Goal: Task Accomplishment & Management: Manage account settings

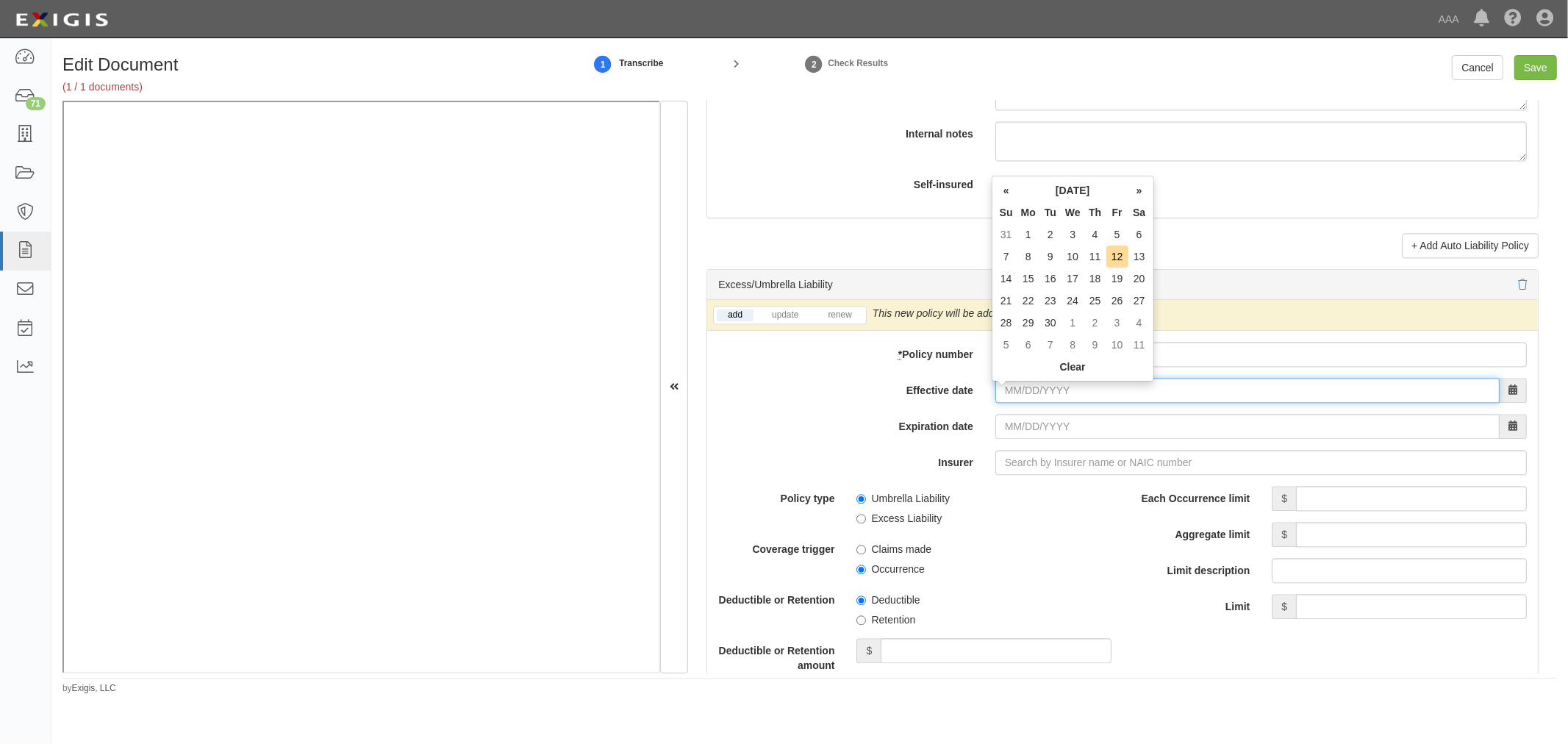
click at [1028, 393] on input "Effective date" at bounding box center [1248, 391] width 505 height 25
type input "09/15/2025"
type input "09/15/2026"
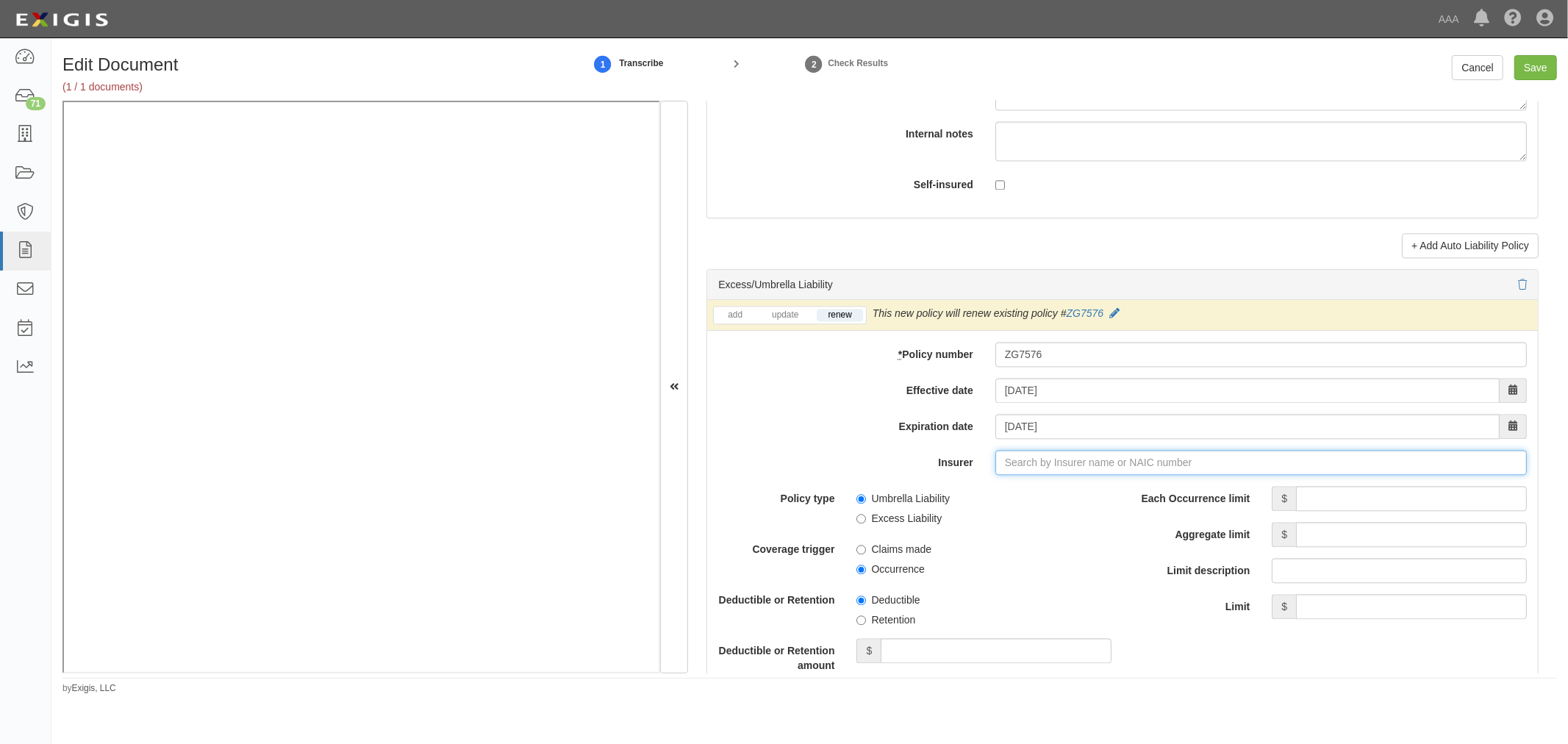
type input "180 Seguros S.A. (0) NR Rating"
type input "1"
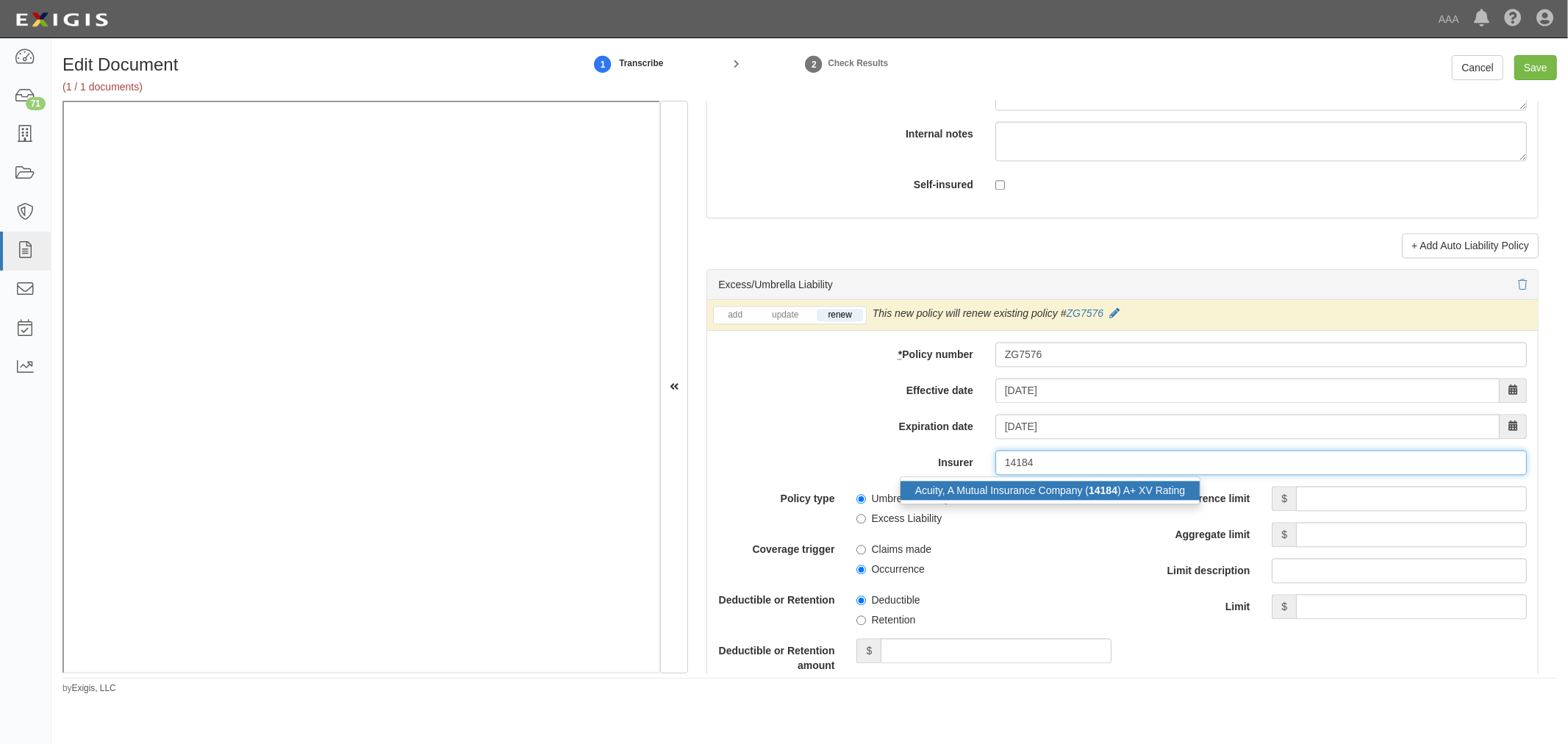
click at [1042, 500] on div "Acuity, A Mutual Insurance Company ( 14184 ) A+ XV Rating" at bounding box center [1050, 491] width 299 height 19
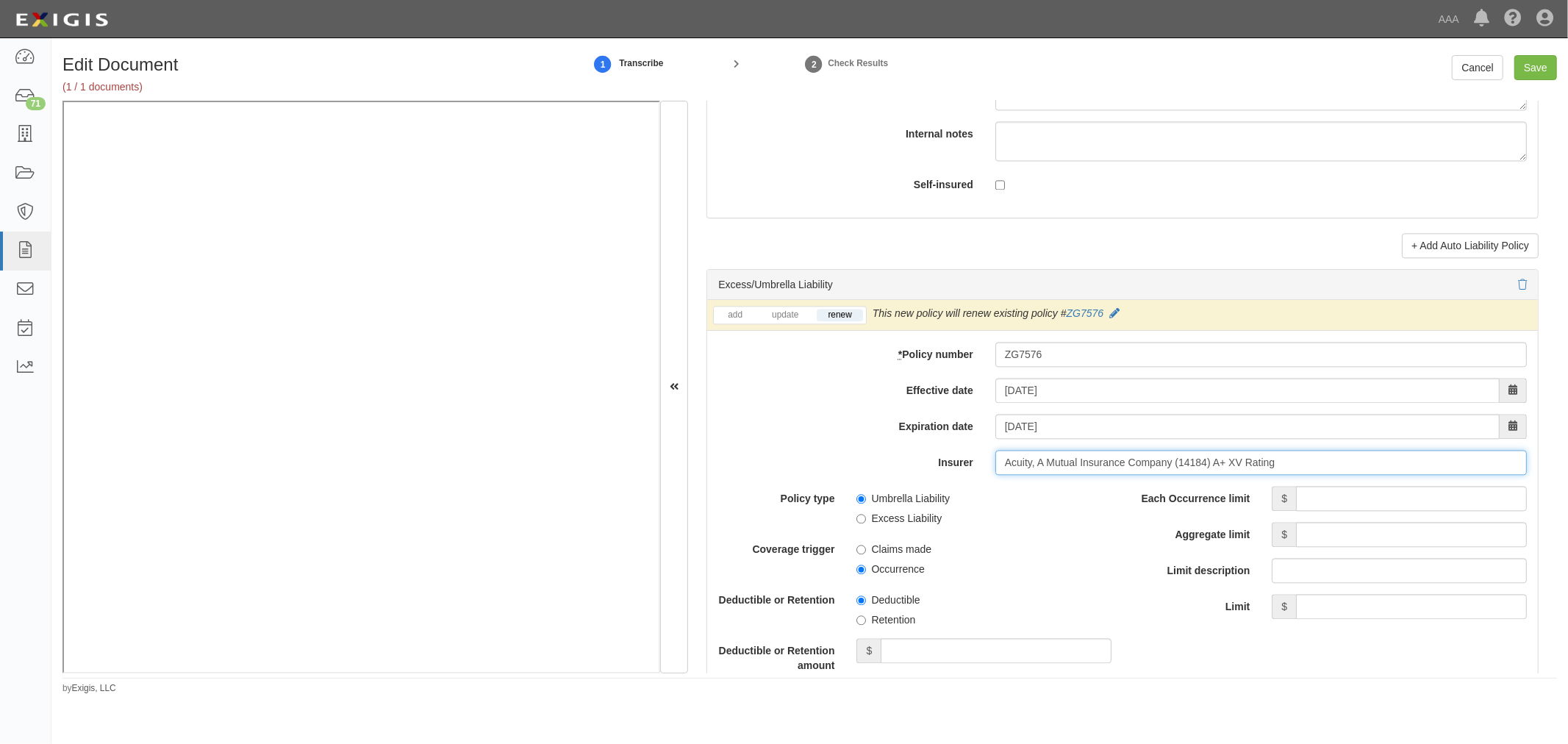
type input "Acuity, A Mutual Insurance Company (14184) A+ XV Rating"
drag, startPoint x: 1311, startPoint y: 489, endPoint x: 1309, endPoint y: 496, distance: 7.3
click at [1311, 490] on div "add update renew This new policy will be added This new policy will update exis…" at bounding box center [1122, 617] width 831 height 634
drag, startPoint x: 1307, startPoint y: 501, endPoint x: 1177, endPoint y: 511, distance: 130.4
click at [1261, 511] on div "$" at bounding box center [1399, 498] width 277 height 25
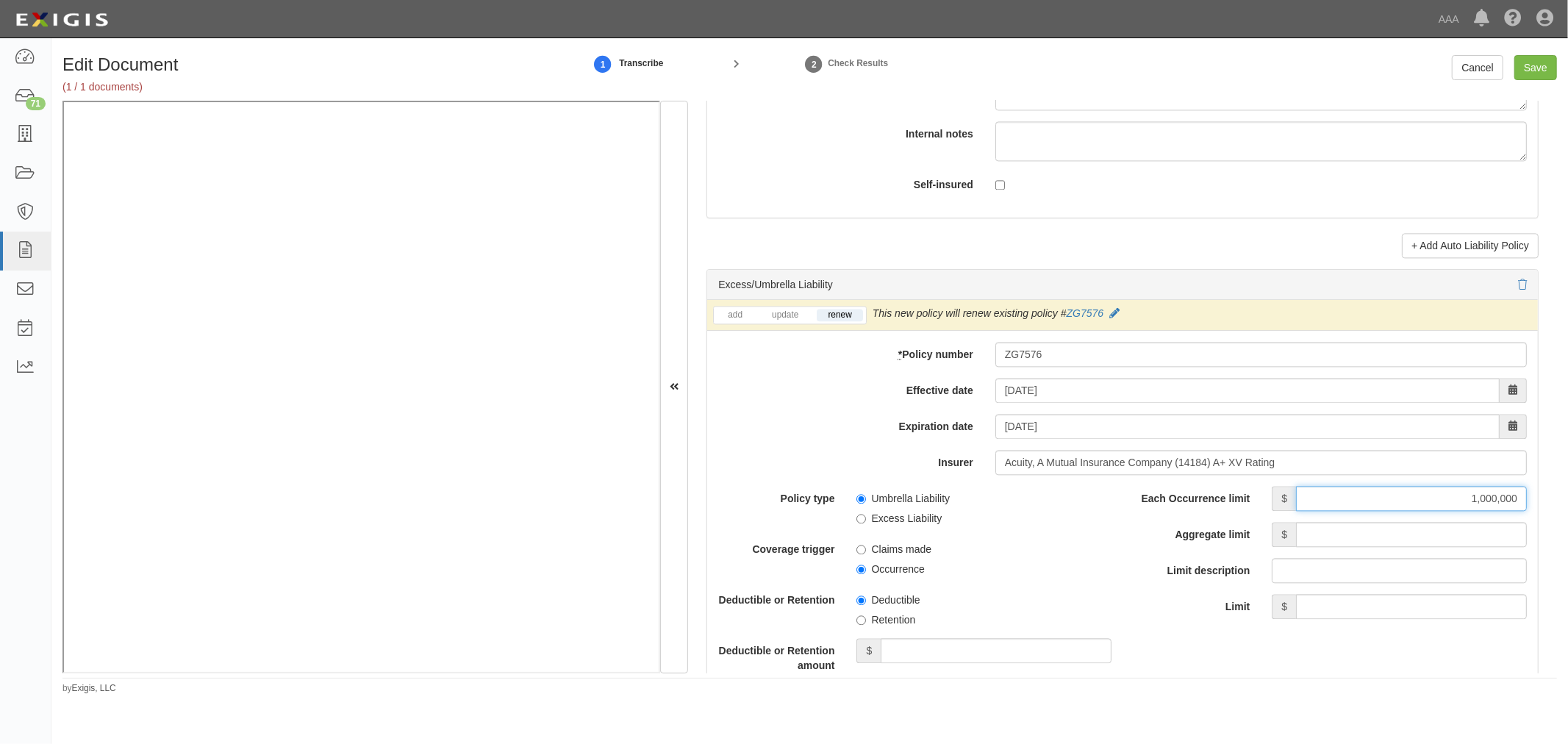
type input "1,000,000"
click at [1373, 524] on div "Each Occurrence limit $ 1,000,000 Aggregate limit $ Limit description Limit $" at bounding box center [1330, 553] width 393 height 133
click at [1371, 539] on input "Aggregate limit" at bounding box center [1412, 534] width 231 height 25
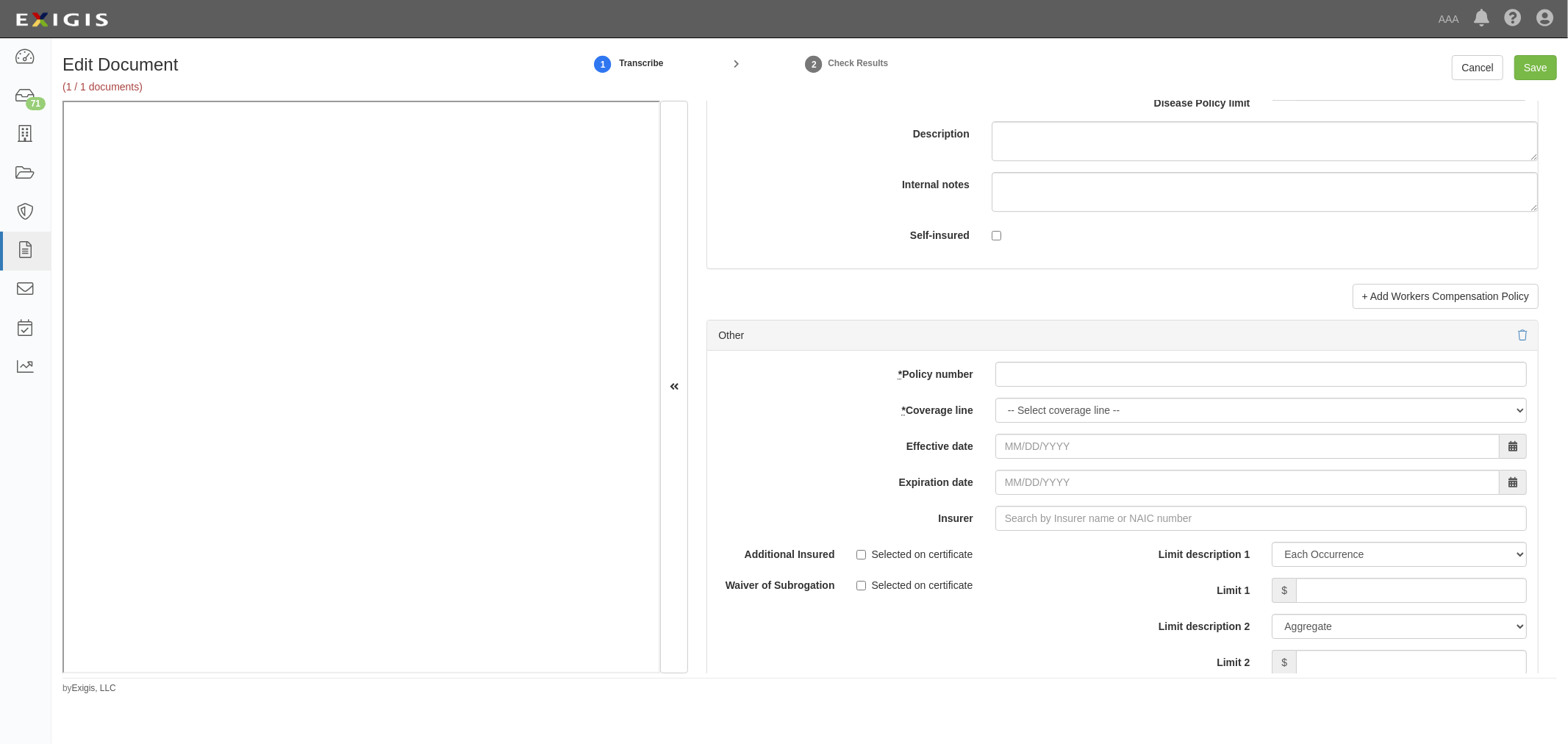
scroll to position [4085, 0]
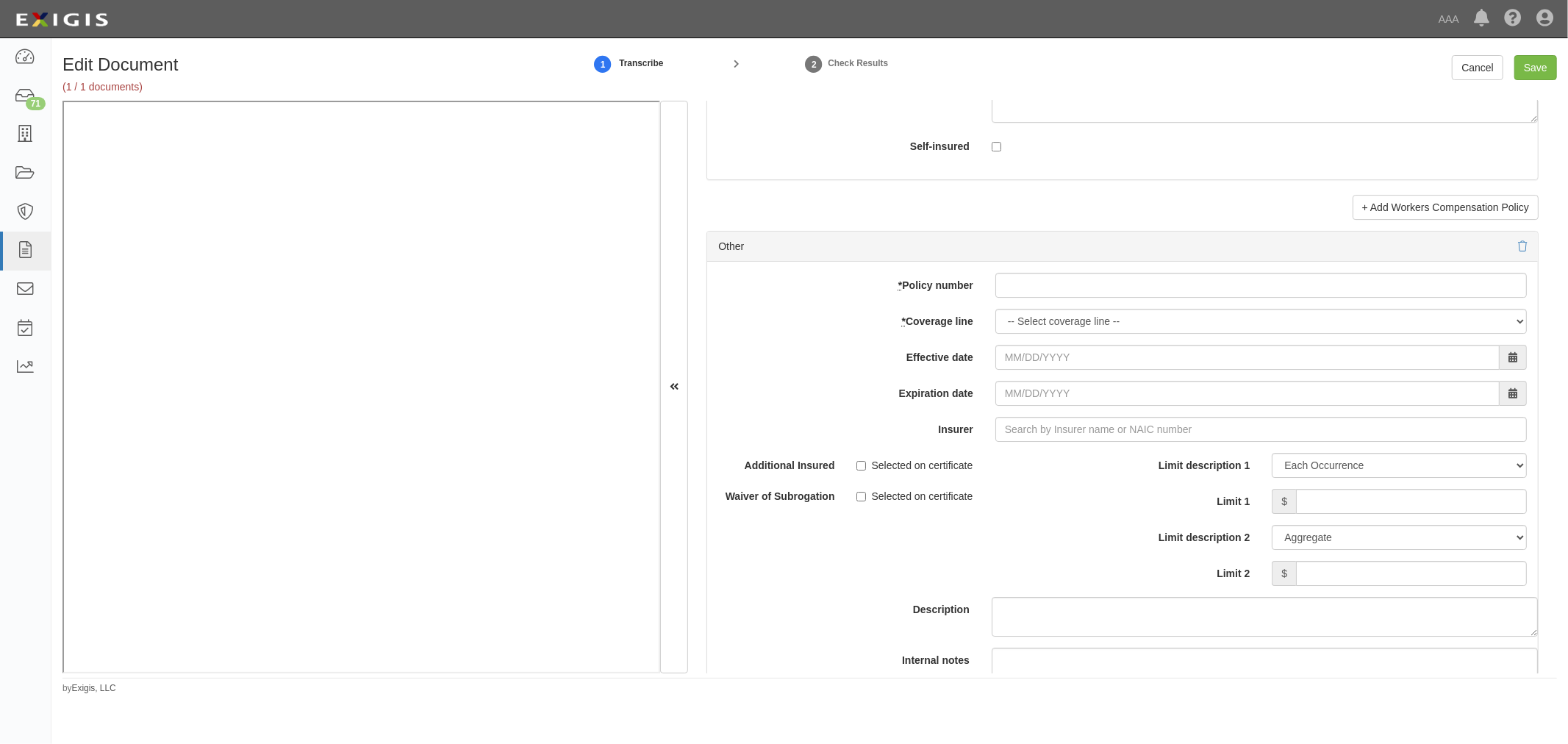
type input "1,000,000"
drag, startPoint x: 1096, startPoint y: 290, endPoint x: 1053, endPoint y: 310, distance: 47.4
click at [1096, 290] on input "* Policy number" at bounding box center [1261, 286] width 531 height 25
paste input "ZG7576"
type input "ZG7576"
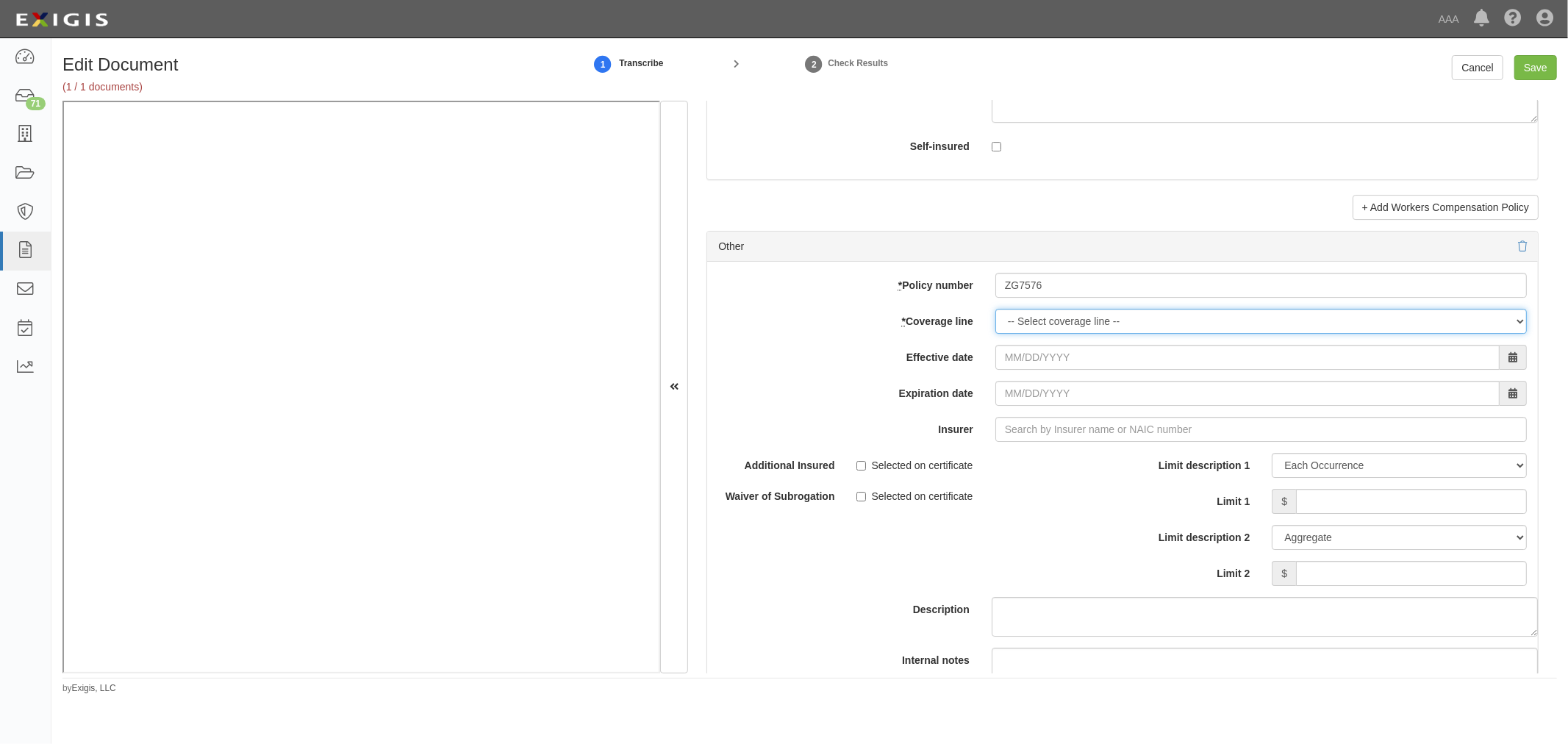
click at [1028, 326] on select "-- Select coverage line -- Asbestos Abatement Auto Physical Damage Boiler & Mac…" at bounding box center [1261, 322] width 531 height 25
select select "70"
click at [996, 334] on select "-- Select coverage line -- Asbestos Abatement Auto Physical Damage Boiler & Mac…" at bounding box center [1261, 322] width 531 height 25
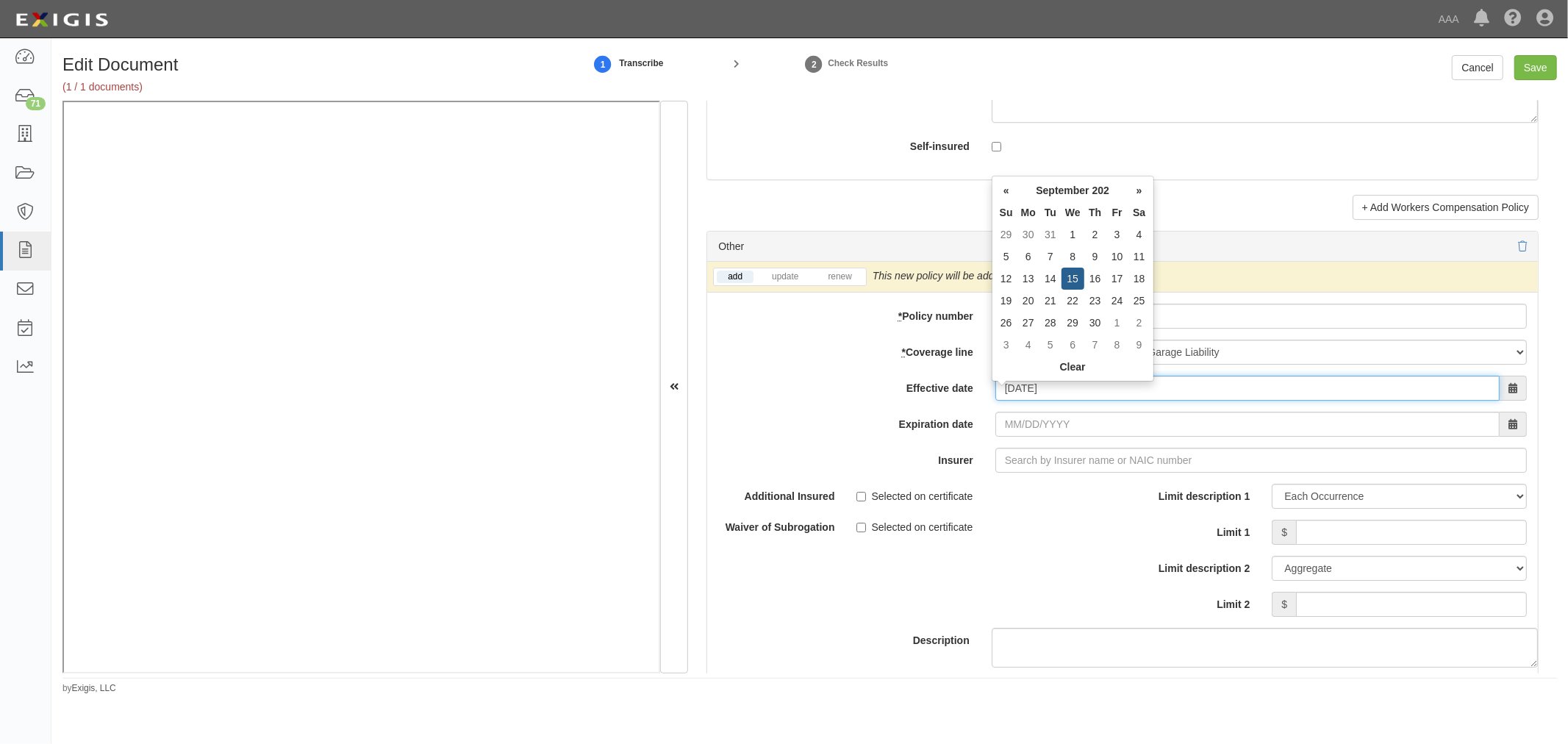
type input "09/15/2025"
type input "09/15/2026"
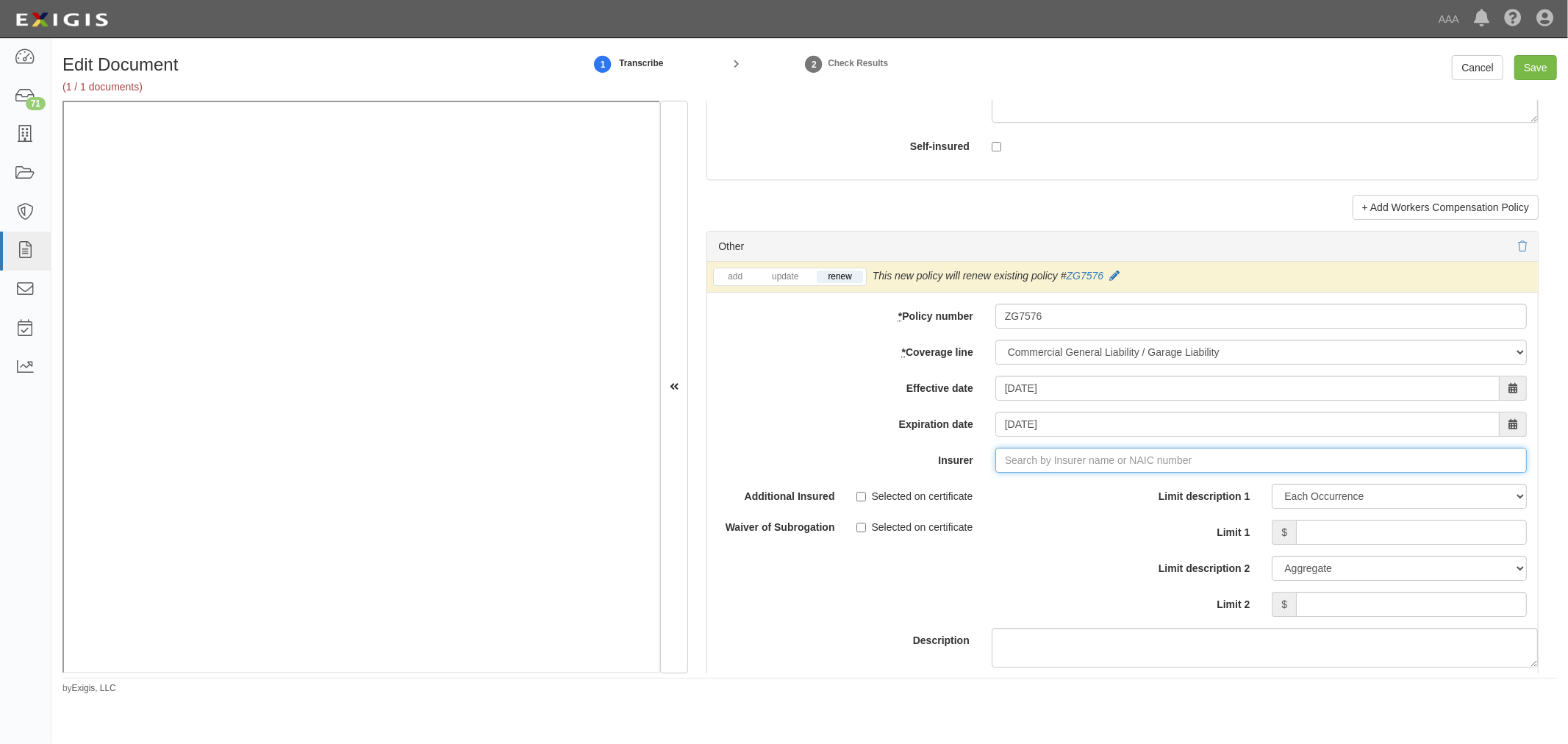
type input "180 Seguros S.A. (0) NR Rating"
type input "1"
click at [994, 486] on div "Acuity, A Mutual Insurance Company ( 14184 ) A+ XV Rating" at bounding box center [1050, 488] width 299 height 19
type input "Acuity, A Mutual Insurance Company (14184) A+ XV Rating"
drag, startPoint x: 1311, startPoint y: 520, endPoint x: 1318, endPoint y: 534, distance: 15.7
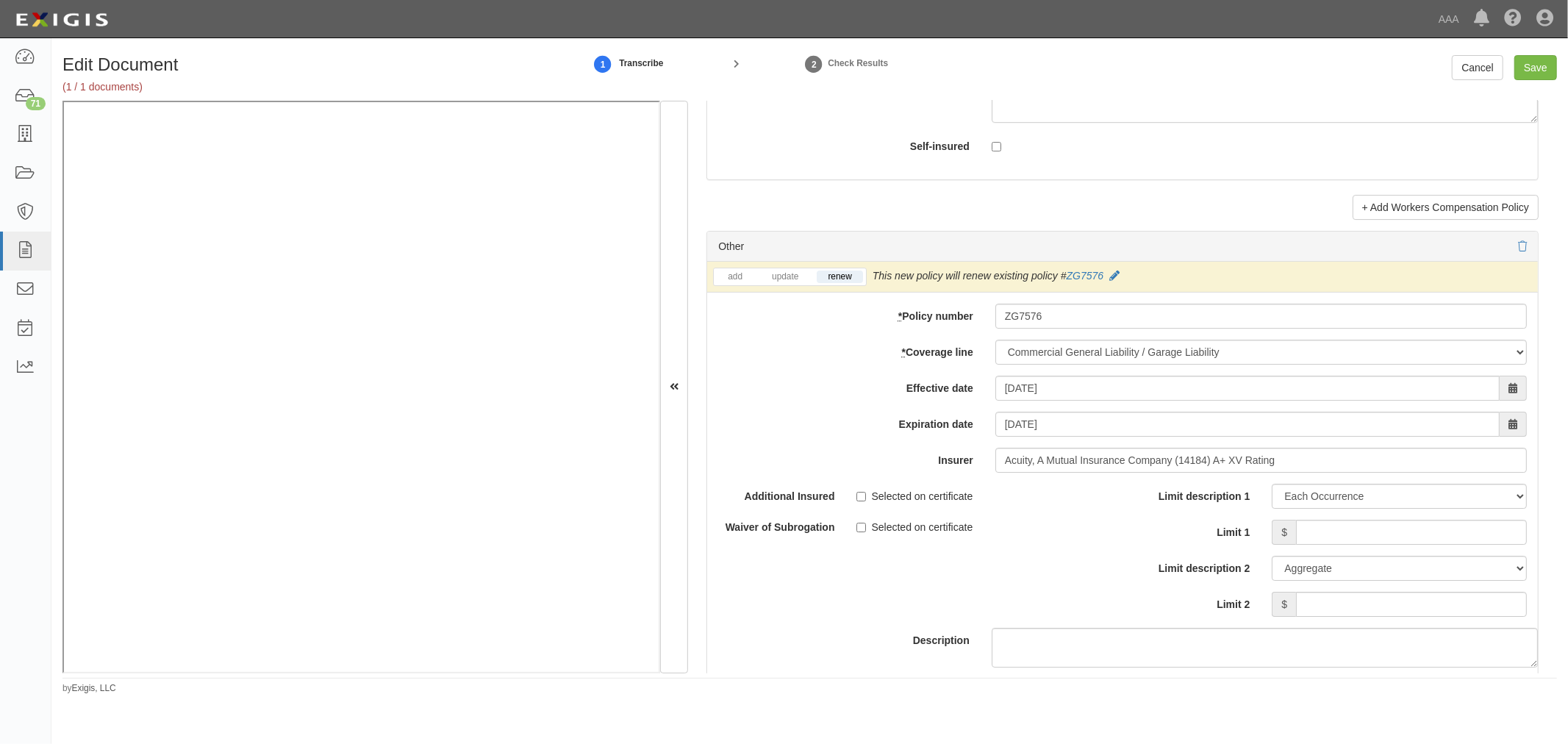
click at [1314, 523] on div "Limit description 1 Limit Each Occurrence Each Claim Aggregate Deductible Self-…" at bounding box center [1330, 550] width 393 height 133
click at [1318, 537] on input "Limit 1" at bounding box center [1412, 532] width 231 height 25
type input "1,000,000"
click at [1326, 615] on input "Limit 2" at bounding box center [1412, 604] width 231 height 25
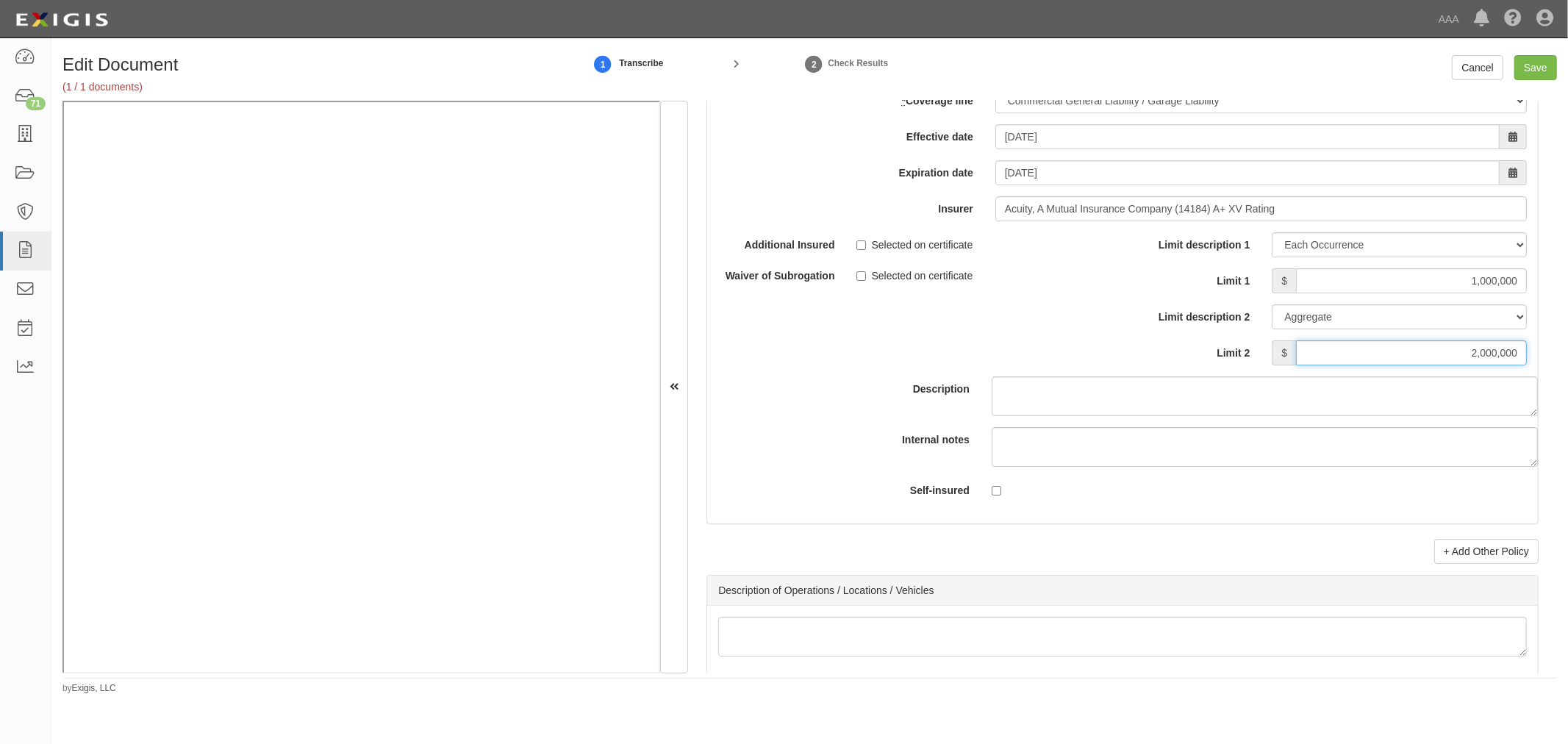
scroll to position [4493, 0]
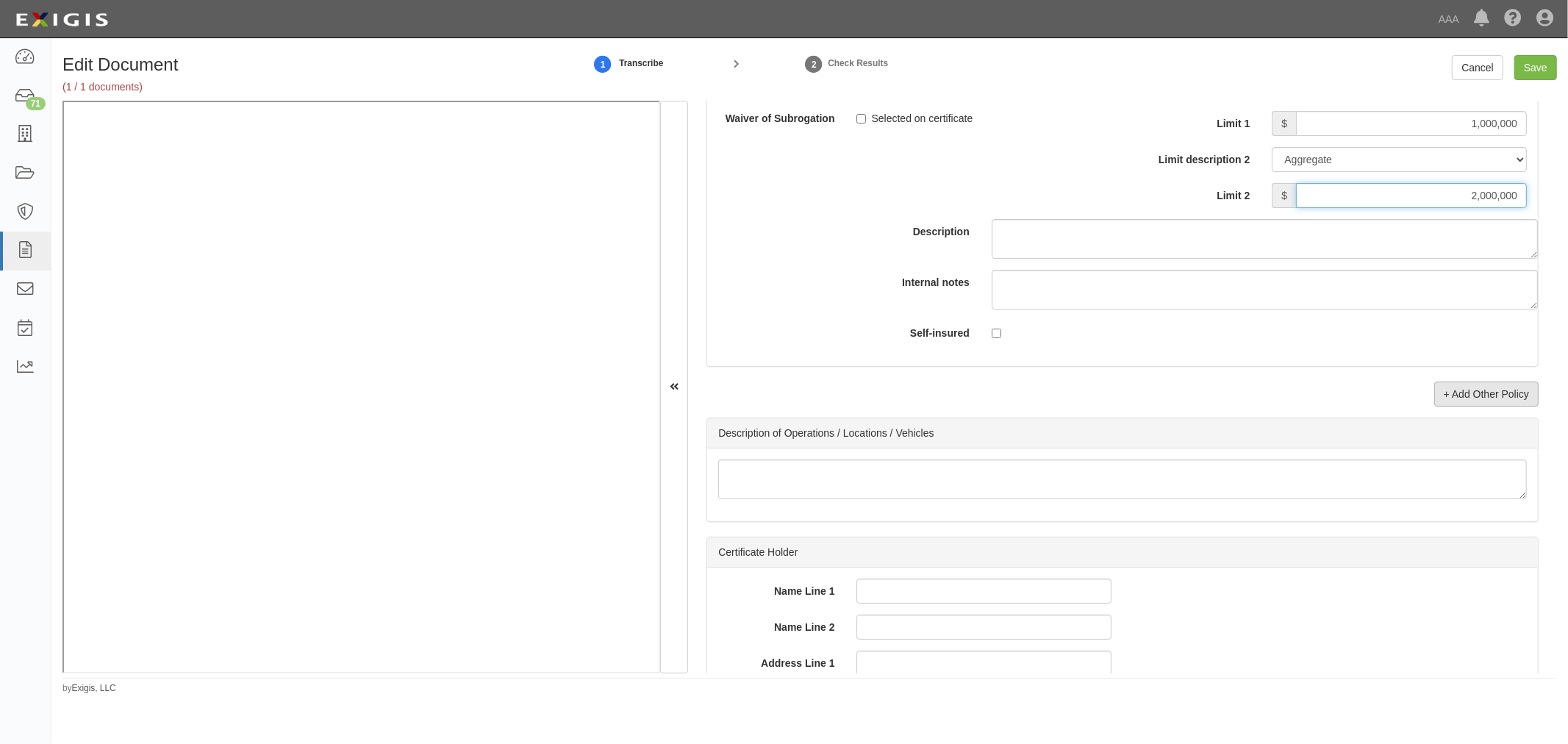
type input "2,000,000"
click at [1451, 406] on link "+ Add Other Policy" at bounding box center [1486, 394] width 104 height 25
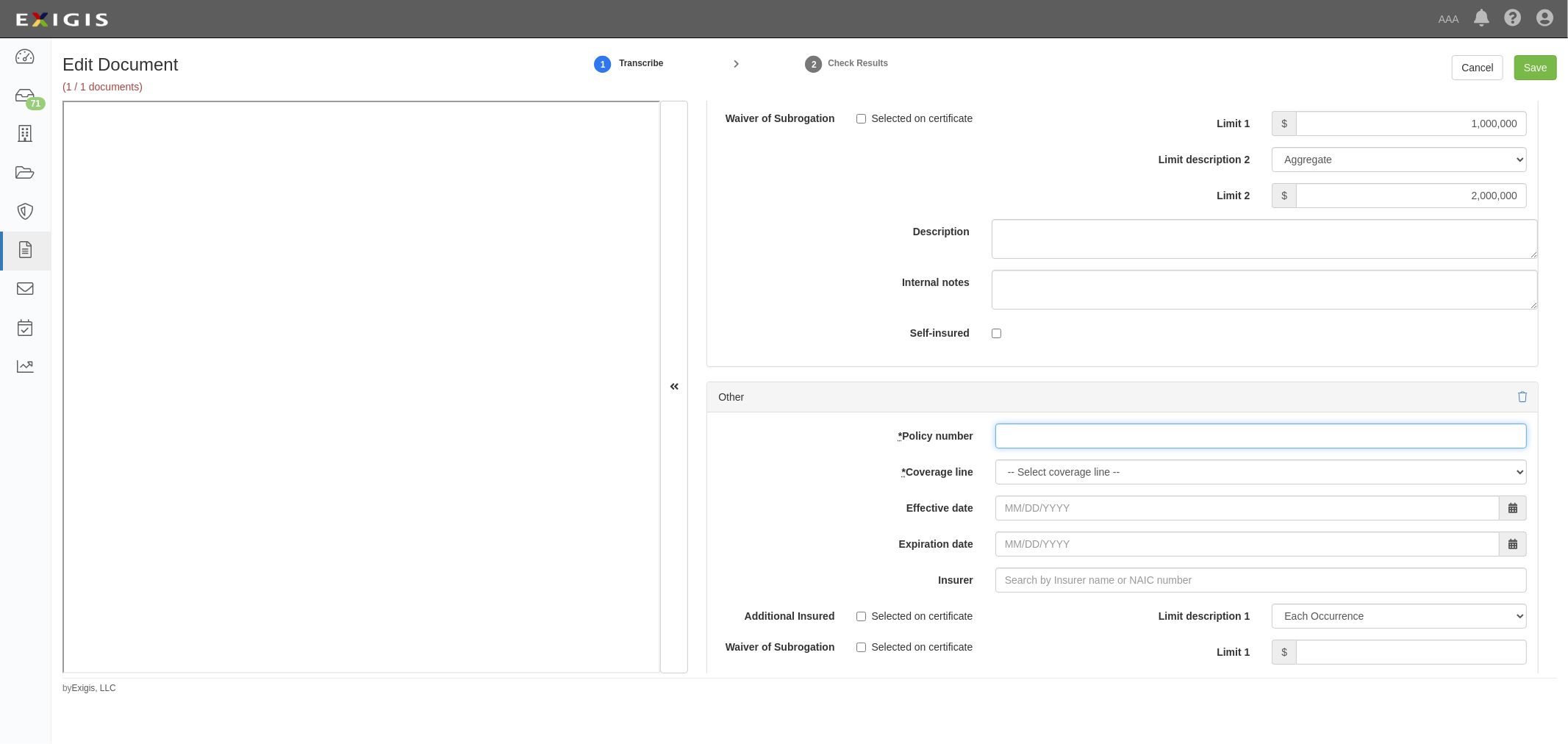
click at [1046, 449] on input "* Policy number" at bounding box center [1261, 436] width 531 height 25
paste input "ZG7576"
type input "ZG7576"
click at [1005, 484] on select "-- Select coverage line -- Asbestos Abatement Auto Physical Damage Boiler & Mac…" at bounding box center [1261, 472] width 531 height 25
select select "56"
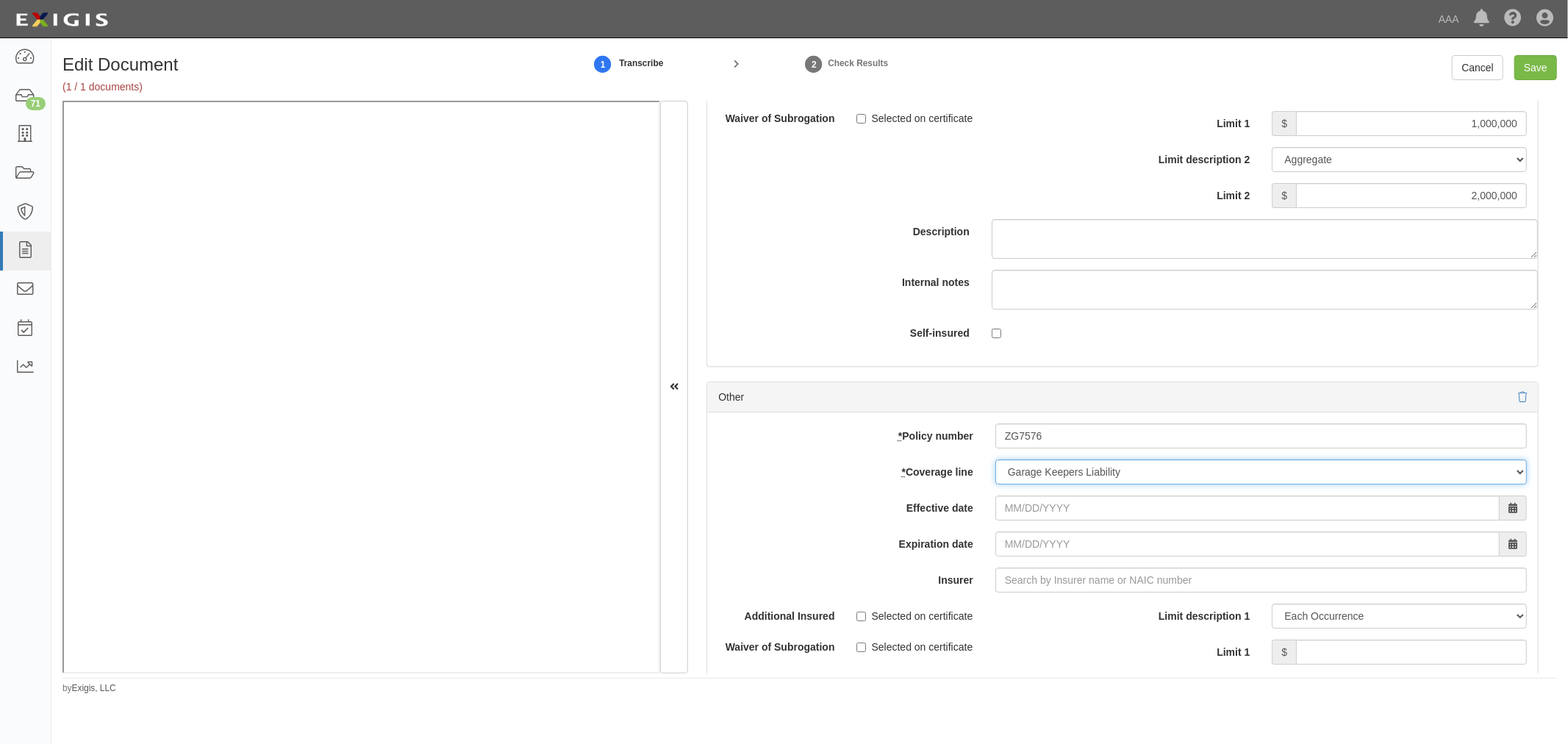
click at [996, 484] on select "-- Select coverage line -- Asbestos Abatement Auto Physical Damage Boiler & Mac…" at bounding box center [1261, 472] width 531 height 25
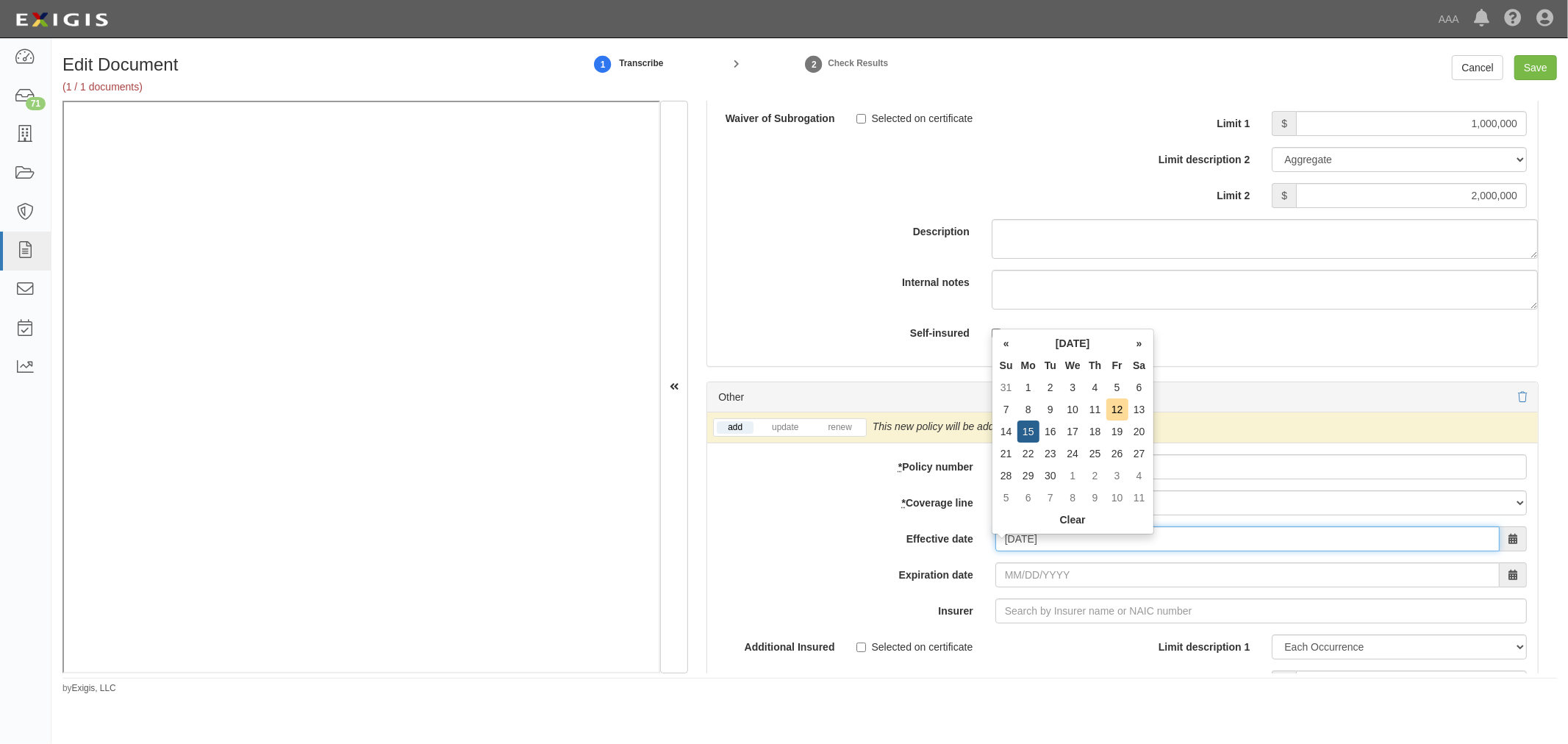
type input "09/15/2025"
type input "09/15/2026"
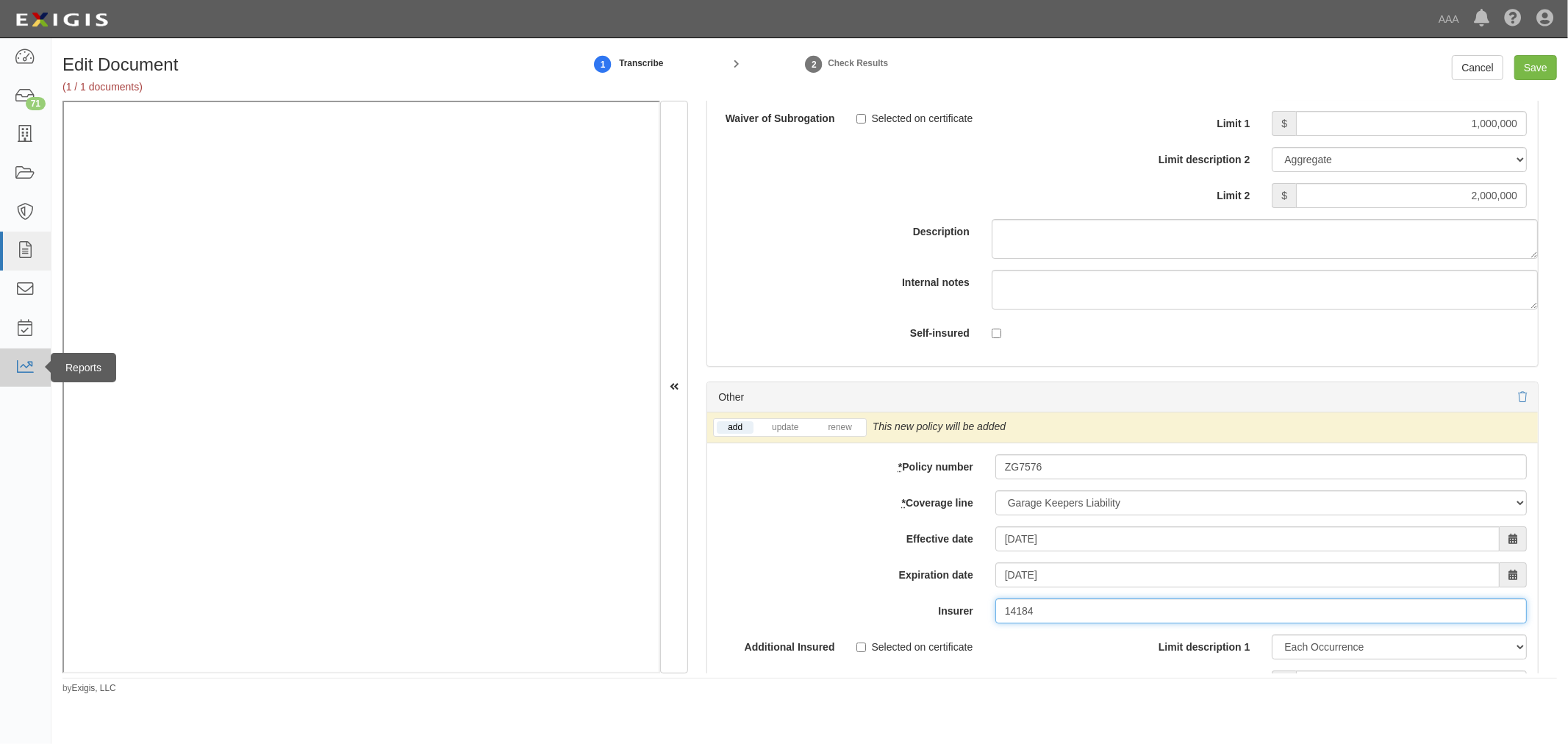
type input "14184"
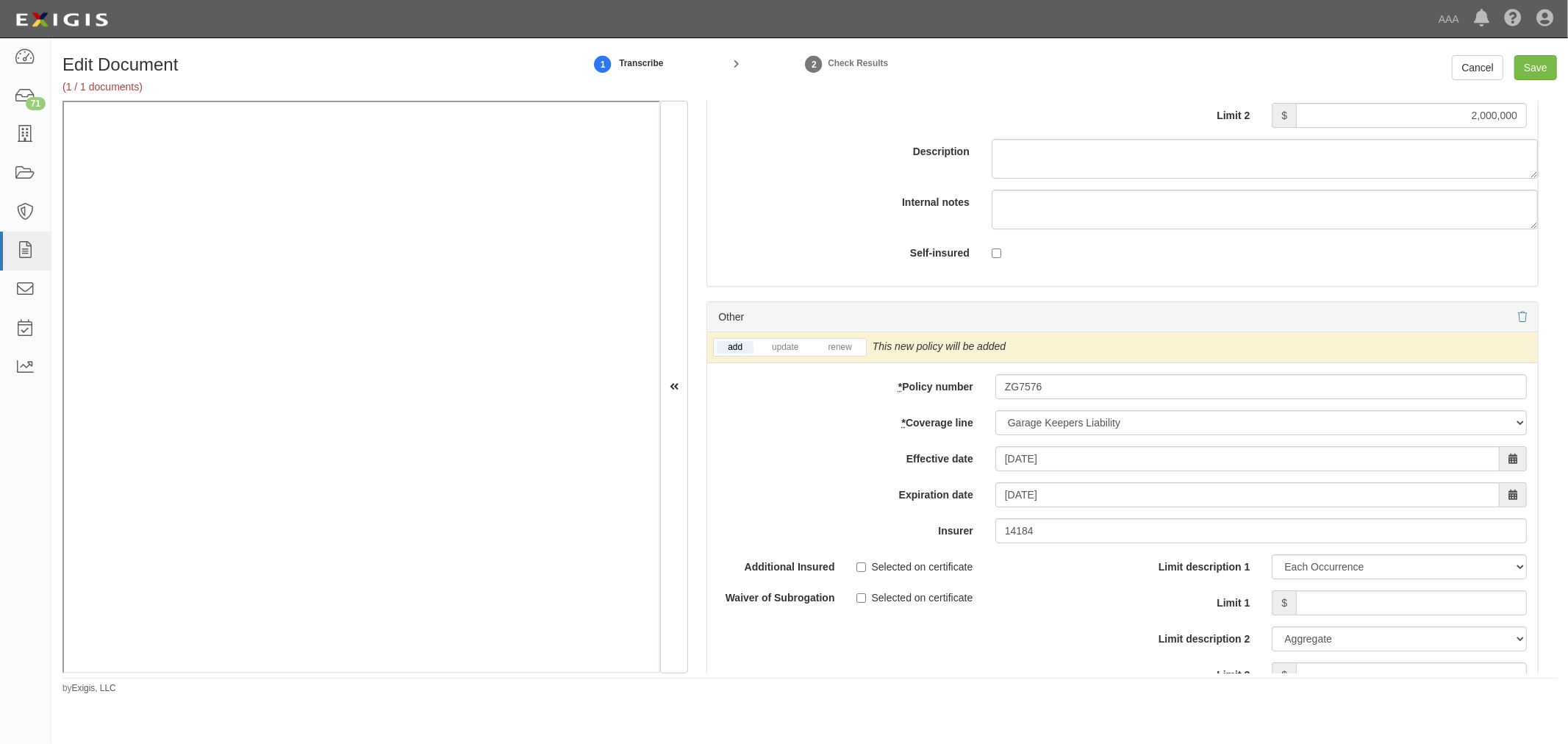
scroll to position [4630, 0]
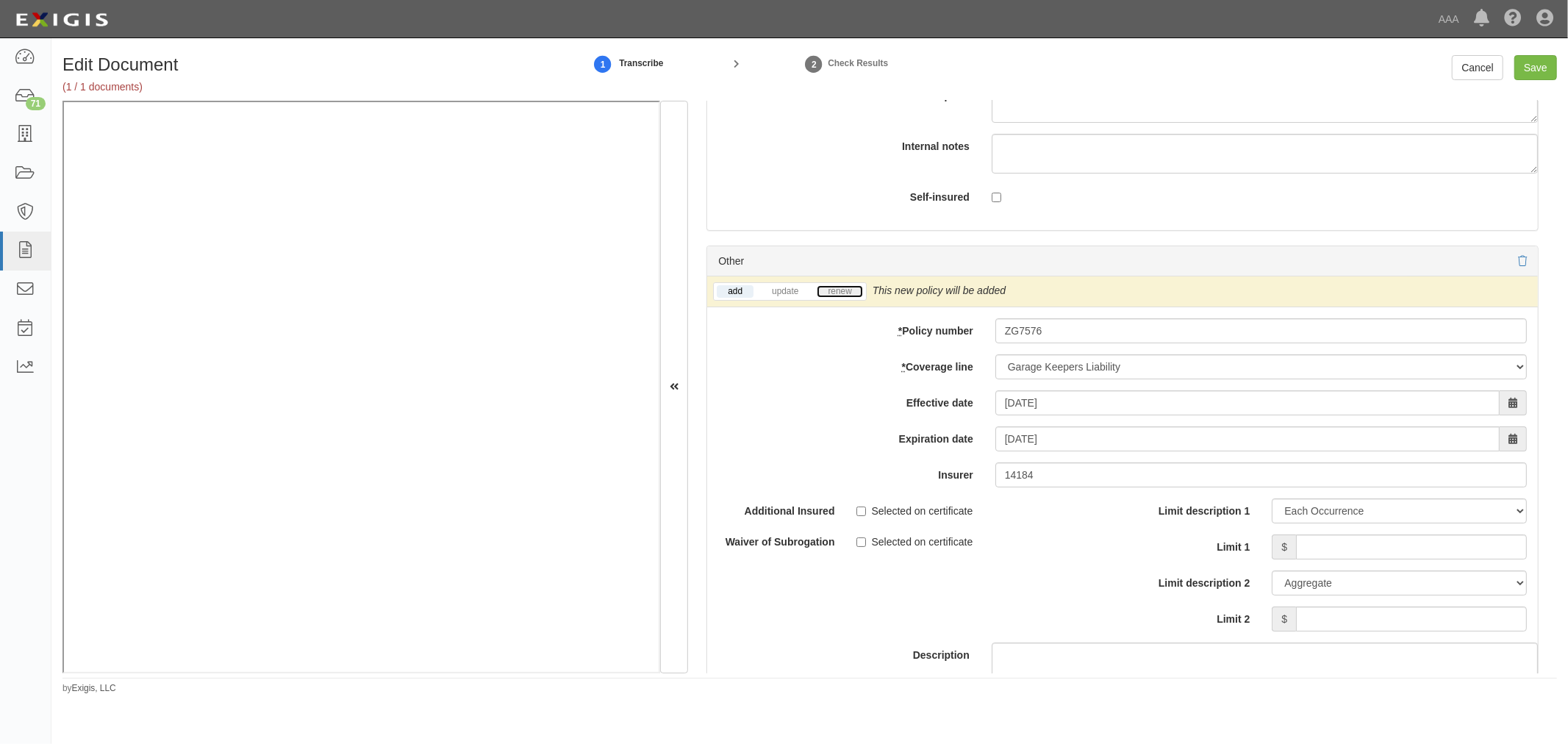
click at [842, 297] on link "renew" at bounding box center [840, 292] width 46 height 13
click at [1353, 560] on input "Limit 1" at bounding box center [1412, 547] width 231 height 25
type input "100000"
click at [1430, 623] on input "Limit 2" at bounding box center [1412, 619] width 231 height 25
